Goal: Navigation & Orientation: Find specific page/section

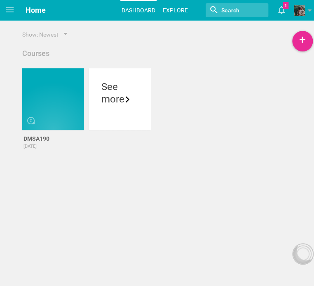
click at [178, 11] on link "Explore" at bounding box center [176, 10] width 28 height 18
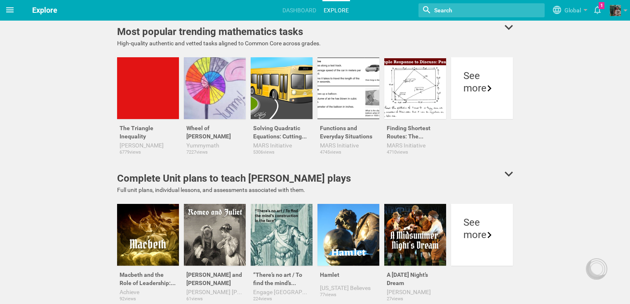
click at [7, 9] on icon at bounding box center [10, 10] width 10 height 10
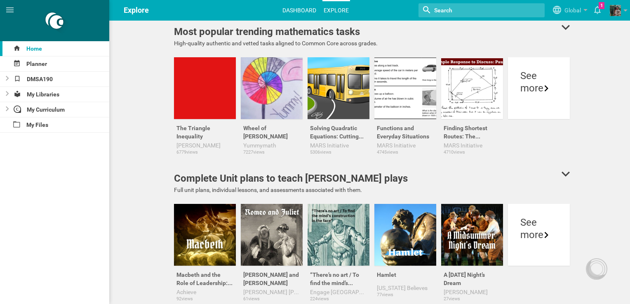
click at [300, 11] on link "Dashboard" at bounding box center [299, 10] width 36 height 18
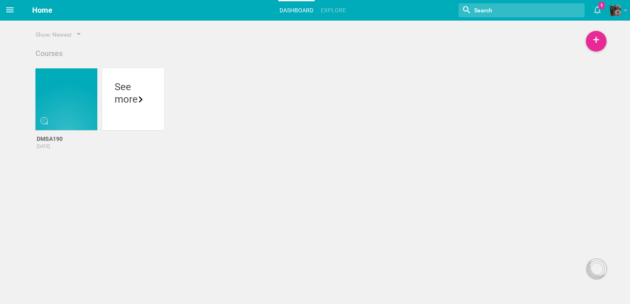
click at [12, 2] on span at bounding box center [10, 10] width 20 height 20
